Goal: Task Accomplishment & Management: Use online tool/utility

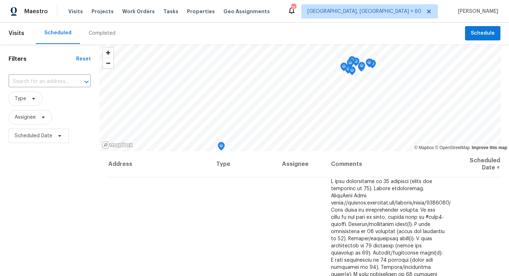
click at [163, 8] on div "Tasks" at bounding box center [170, 12] width 15 height 8
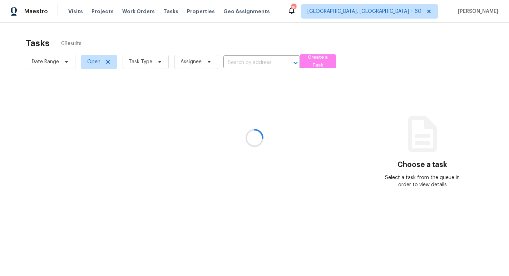
click at [161, 14] on div at bounding box center [254, 138] width 509 height 276
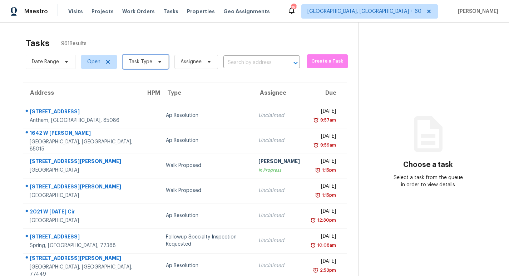
click at [141, 61] on span "Task Type" at bounding box center [141, 61] width 24 height 7
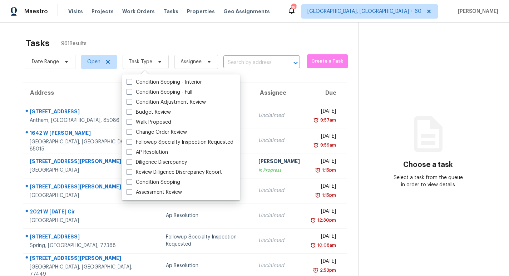
click at [190, 36] on div "Tasks 961 Results" at bounding box center [192, 43] width 333 height 19
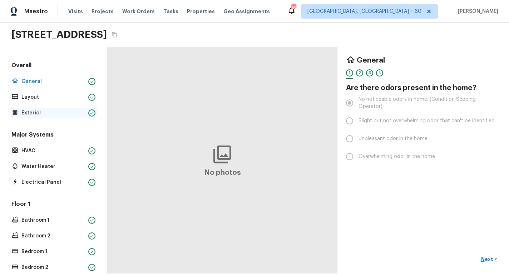
click at [34, 113] on p "Exterior" at bounding box center [53, 112] width 64 height 7
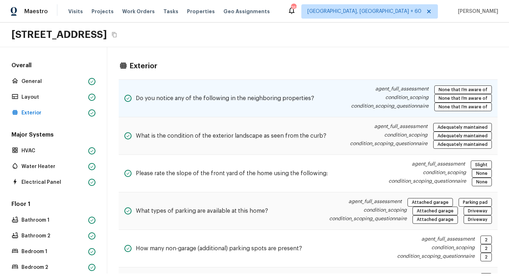
click at [283, 107] on div "Do you notice any of the following in the neighboring properties?" at bounding box center [219, 98] width 190 height 26
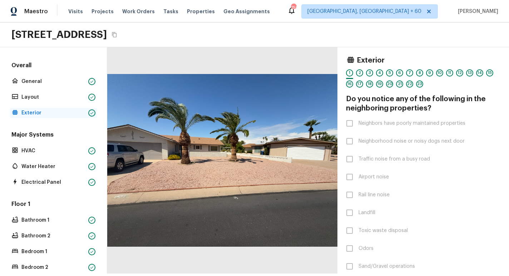
click at [51, 109] on p "Exterior" at bounding box center [53, 112] width 64 height 7
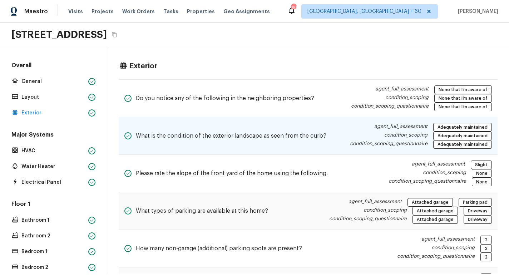
click at [319, 133] on h5 "What is the condition of the exterior landscape as seen from the curb?" at bounding box center [231, 136] width 191 height 8
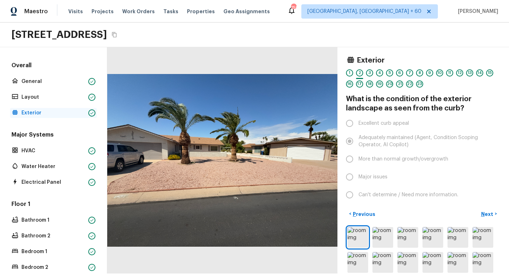
click at [60, 112] on p "Exterior" at bounding box center [53, 112] width 64 height 7
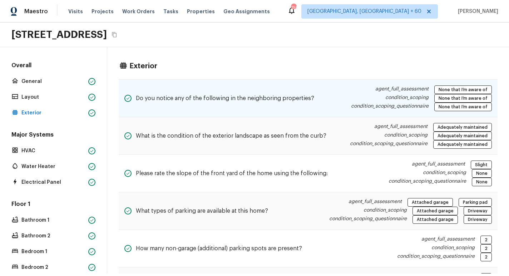
click at [244, 109] on div "Do you notice any of the following in the neighboring properties?" at bounding box center [219, 98] width 190 height 26
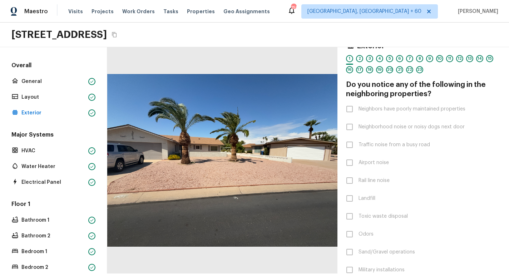
scroll to position [97, 0]
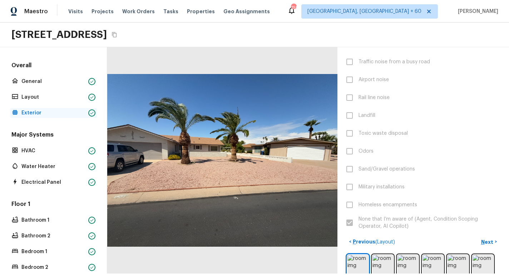
click at [39, 111] on p "Exterior" at bounding box center [53, 112] width 64 height 7
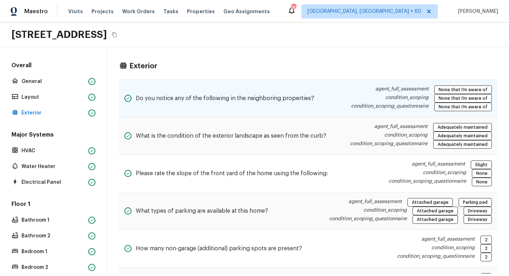
click at [263, 107] on div "Do you notice any of the following in the neighboring properties?" at bounding box center [219, 98] width 190 height 26
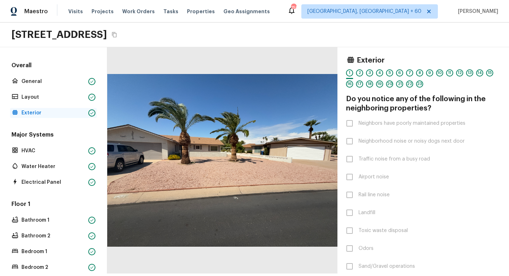
click at [23, 108] on div "Exterior" at bounding box center [53, 113] width 87 height 10
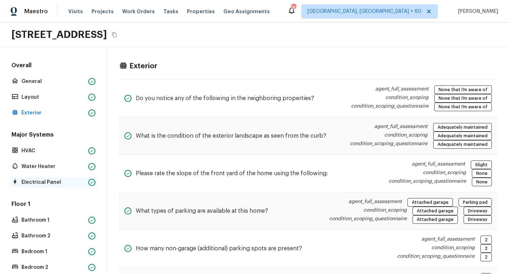
scroll to position [76, 0]
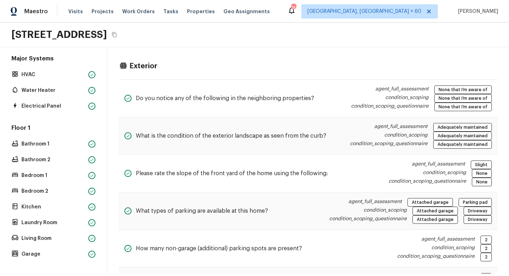
click at [49, 153] on div "Floor 1 Bathroom 1 Bathroom 2 Bedroom 1 Bedroom 2 Kitchen Laundry Room Living R…" at bounding box center [53, 191] width 87 height 135
click at [53, 146] on p "Bathroom 1" at bounding box center [53, 143] width 64 height 7
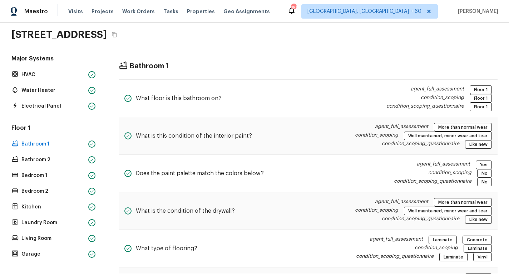
scroll to position [0, 0]
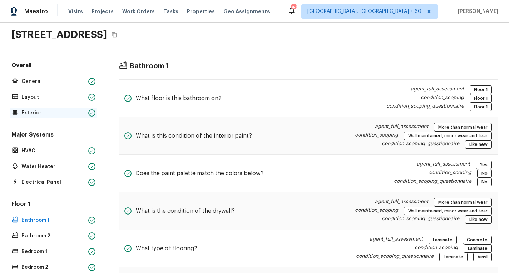
click at [35, 112] on p "Exterior" at bounding box center [53, 112] width 64 height 7
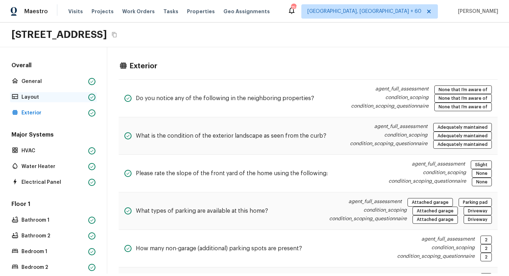
click at [38, 101] on div "Layout" at bounding box center [53, 97] width 87 height 10
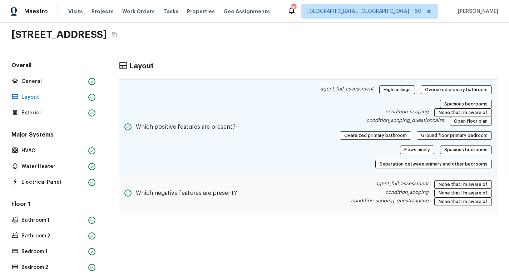
click at [172, 143] on div "Which positive features are present?" at bounding box center [179, 126] width 111 height 83
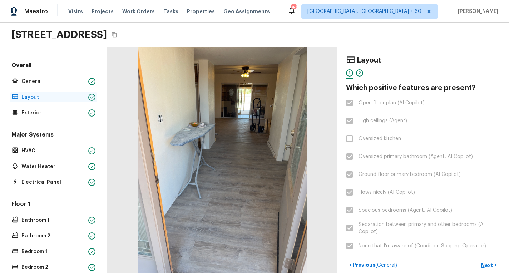
click at [22, 95] on p "Layout" at bounding box center [53, 97] width 64 height 7
